Goal: Task Accomplishment & Management: Use online tool/utility

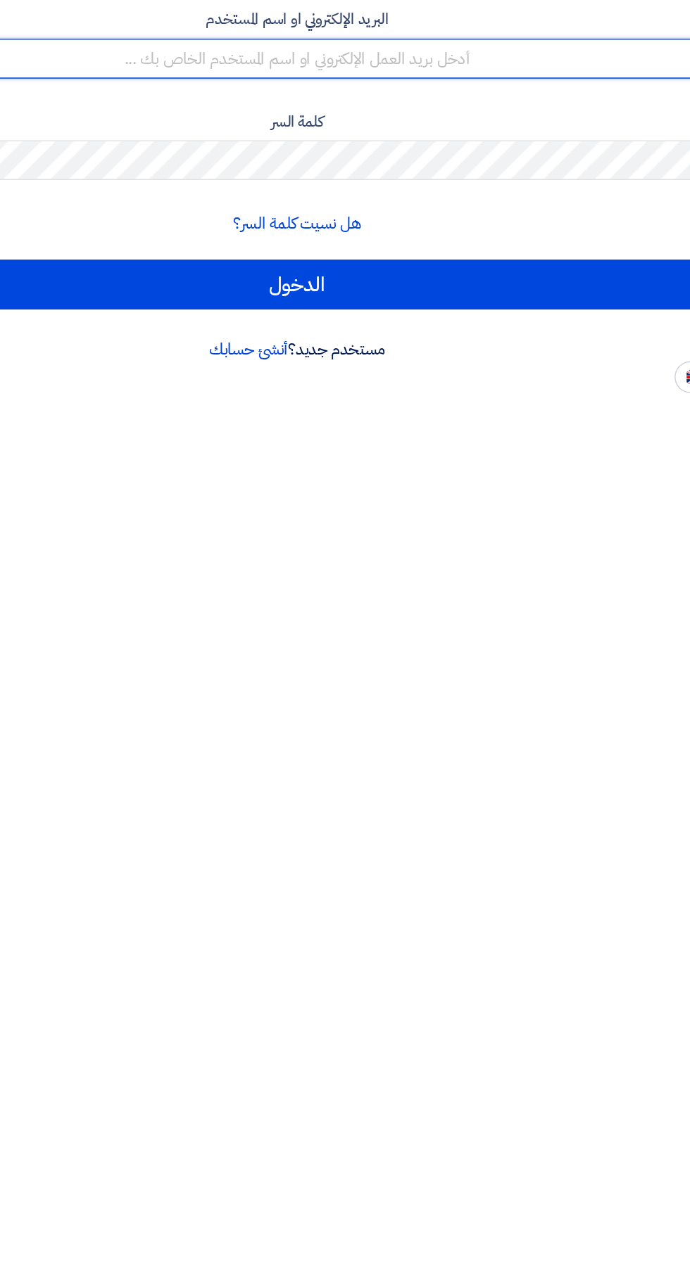
click at [237, 228] on input "text" at bounding box center [345, 229] width 668 height 28
type input "[EMAIL_ADDRESS][DOMAIN_NAME]"
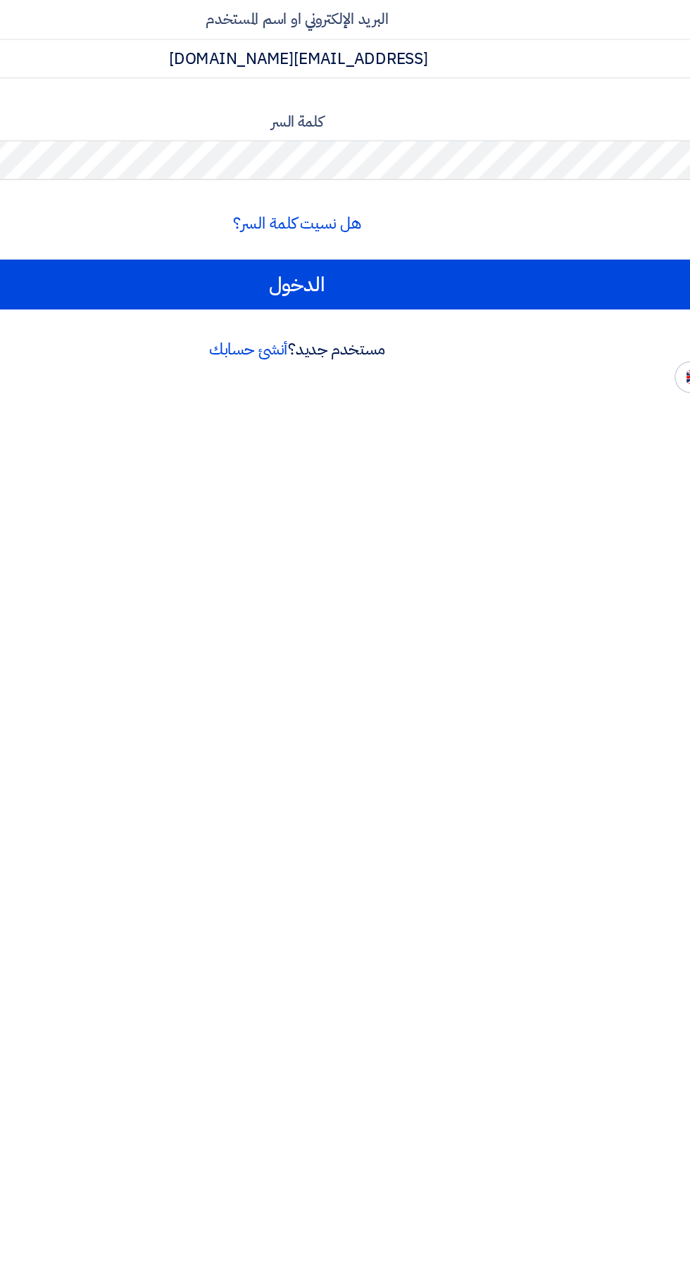
click at [11, 371] on input "الدخول" at bounding box center [345, 388] width 668 height 35
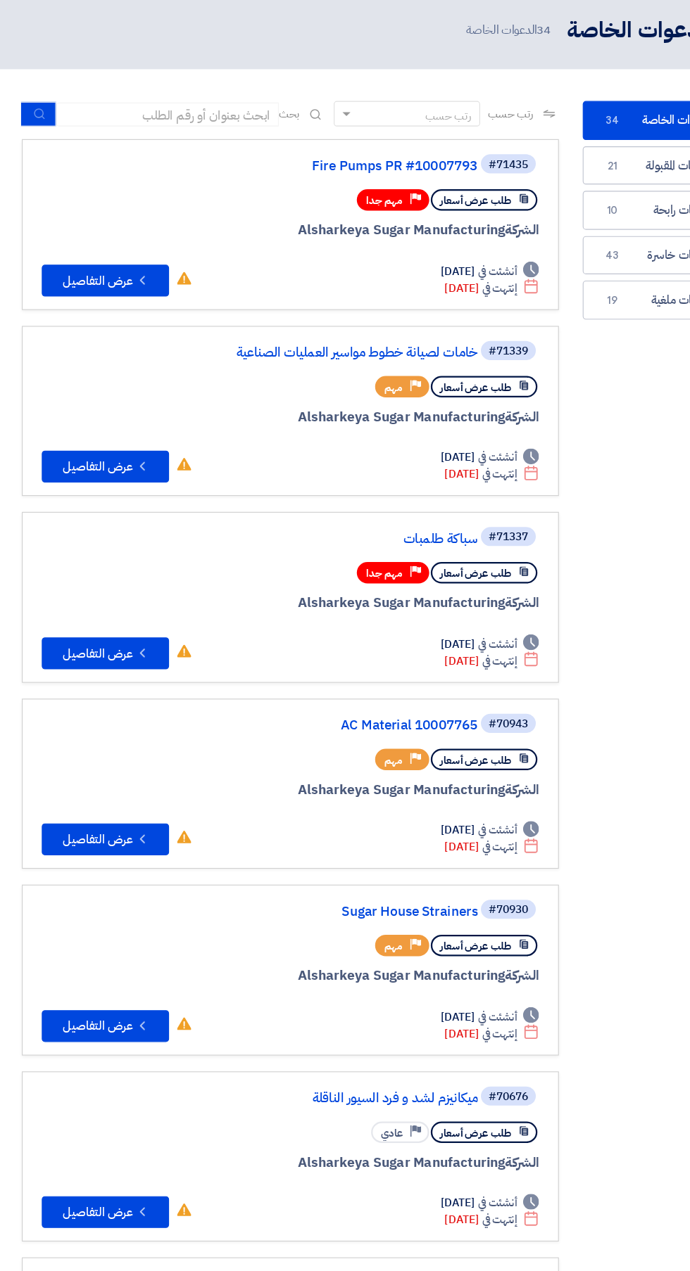
scroll to position [0, -3]
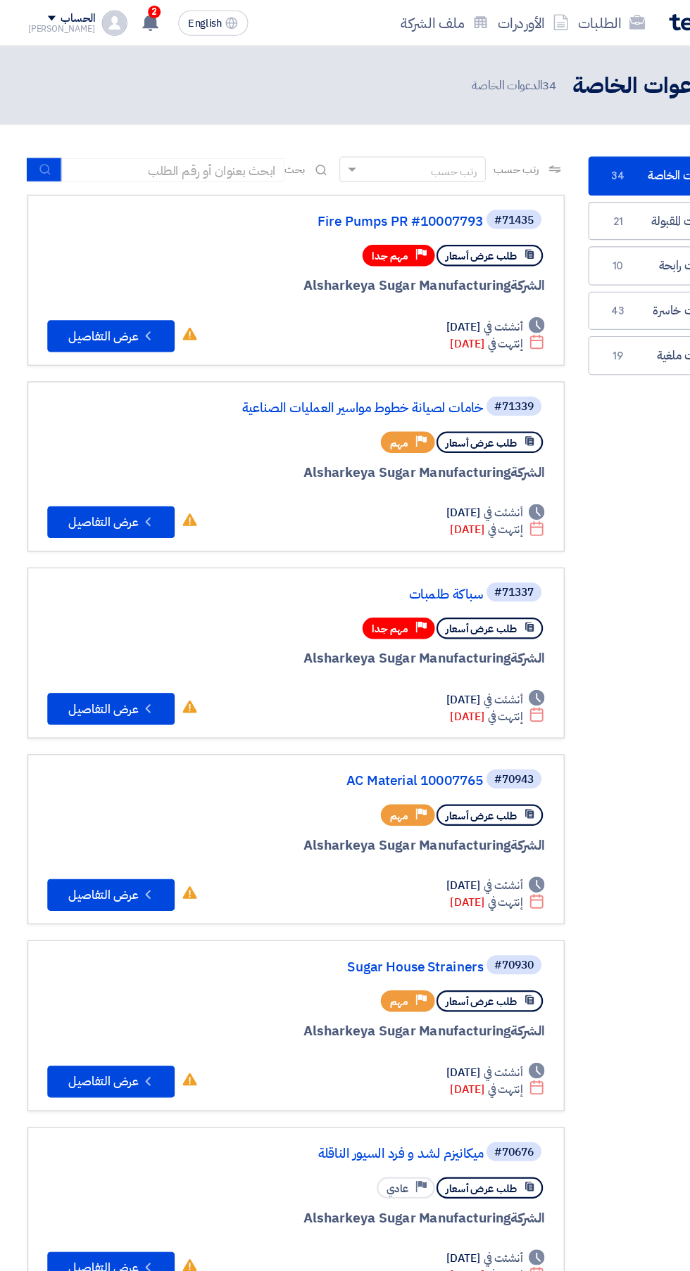
scroll to position [0, -3]
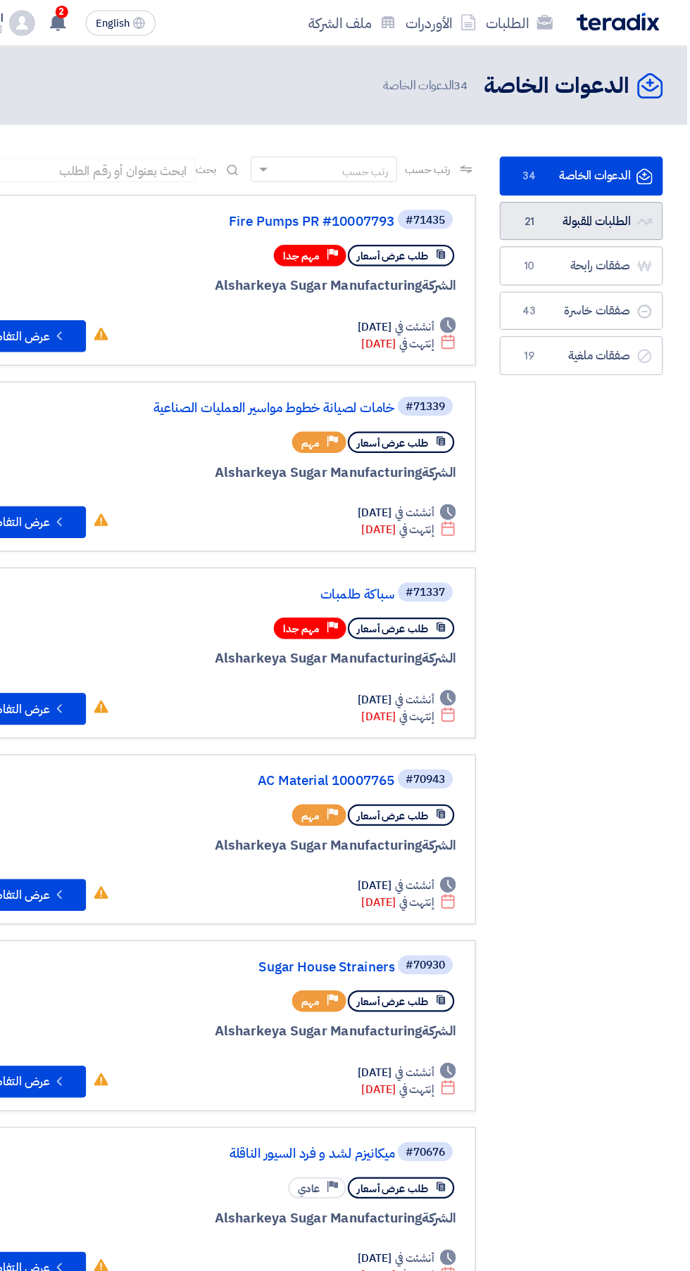
click at [576, 193] on link "الطلبات المقبولة الطلبات المقبولة 21" at bounding box center [595, 196] width 144 height 34
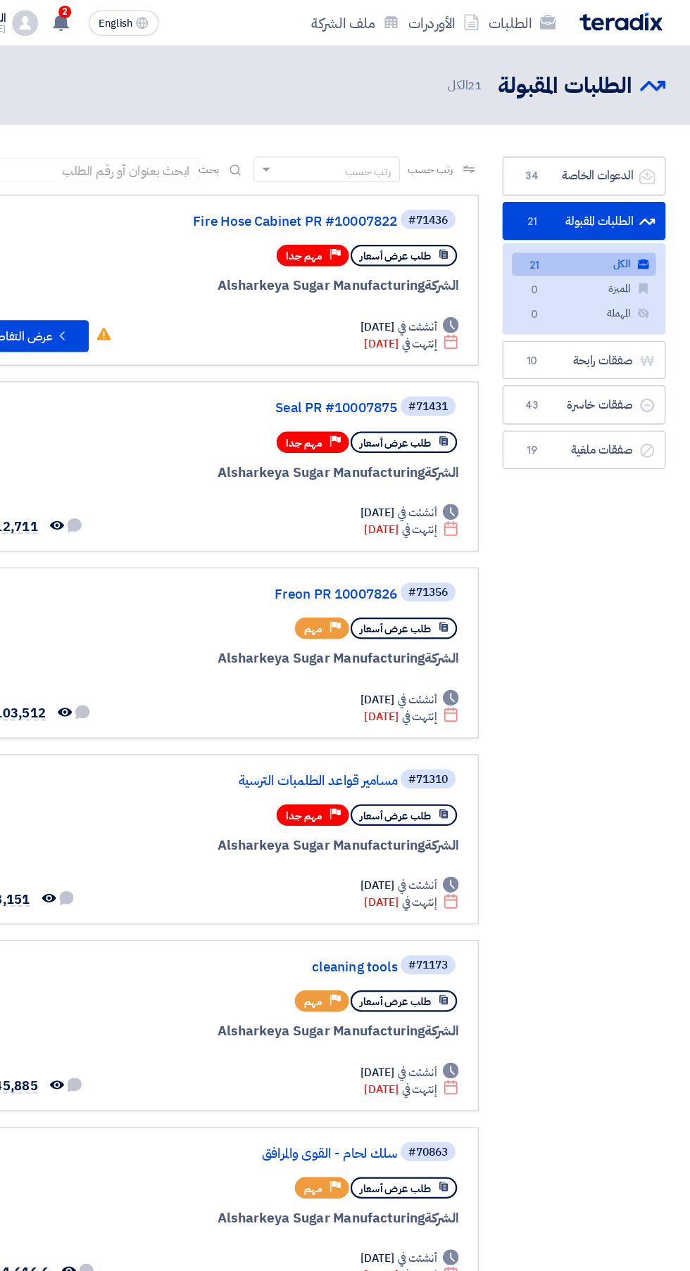
scroll to position [0, -3]
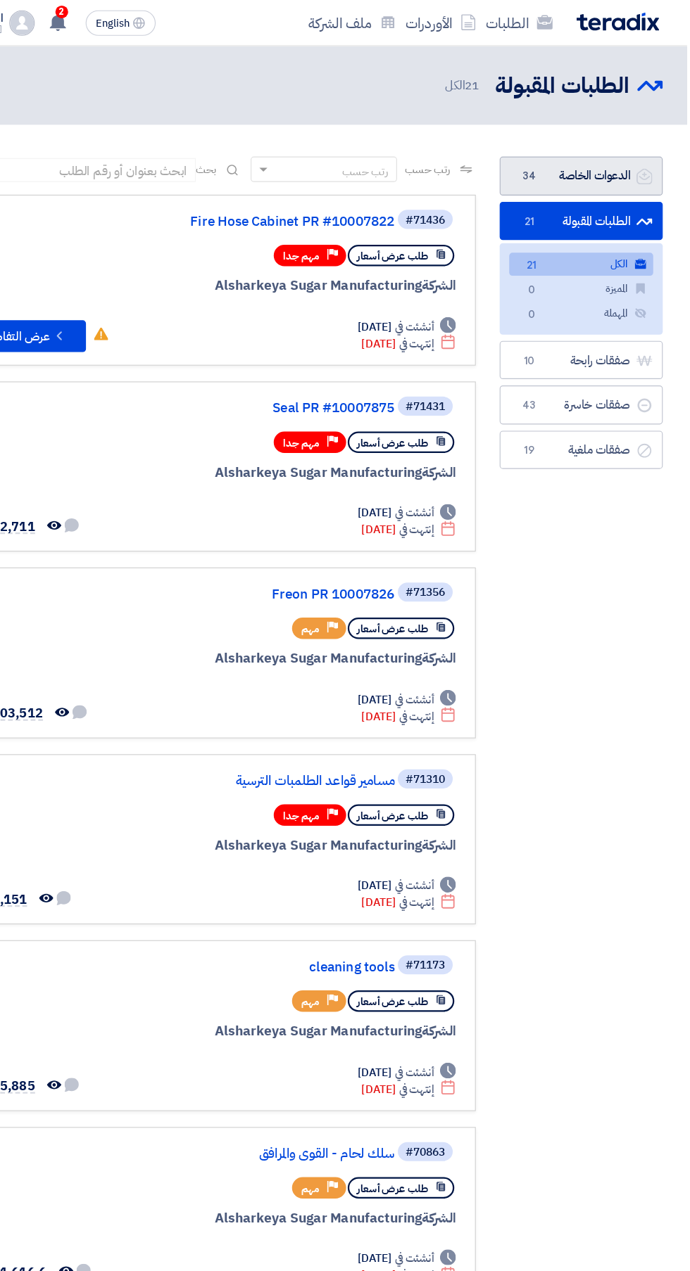
click at [583, 158] on link "الدعوات الخاصة الدعوات الخاصة 34" at bounding box center [595, 156] width 144 height 34
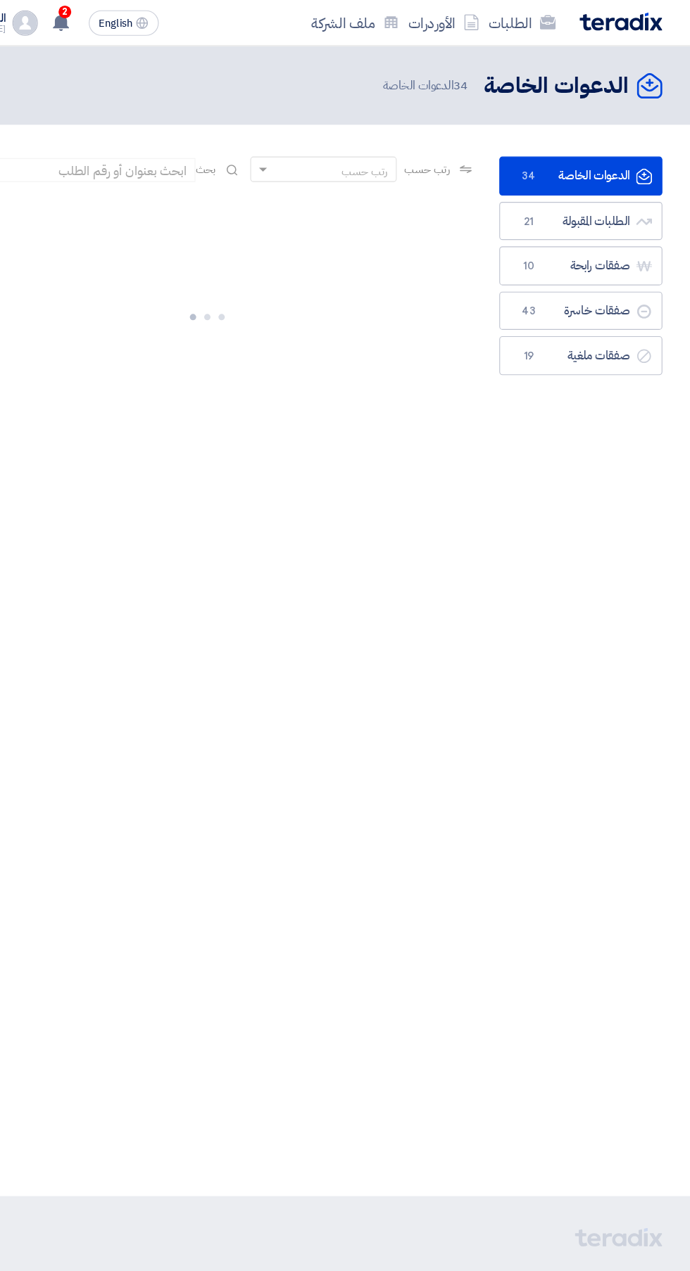
scroll to position [0, -3]
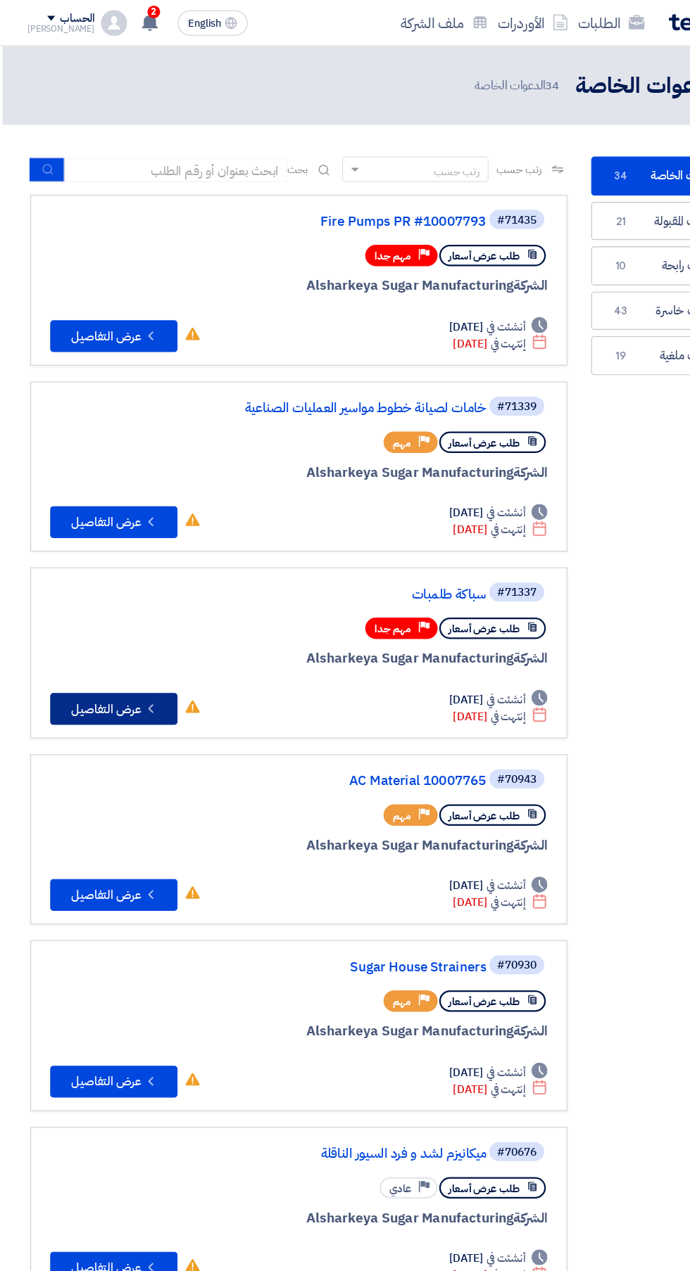
click at [99, 630] on button "Check details عرض التفاصيل" at bounding box center [101, 628] width 113 height 28
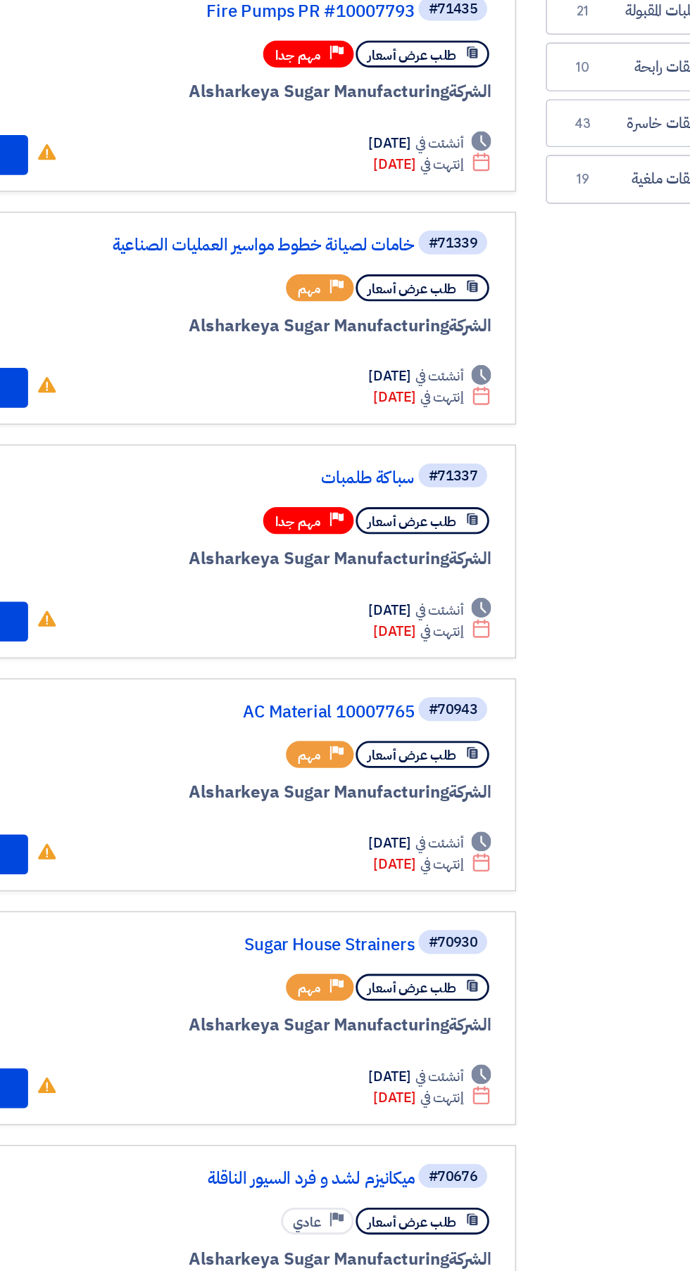
scroll to position [0, -3]
